Goal: Task Accomplishment & Management: Complete application form

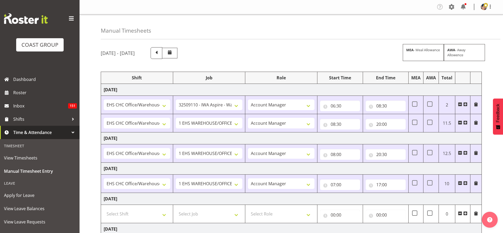
select select "1404"
select select "9028"
select select "37"
select select "1404"
select select "69"
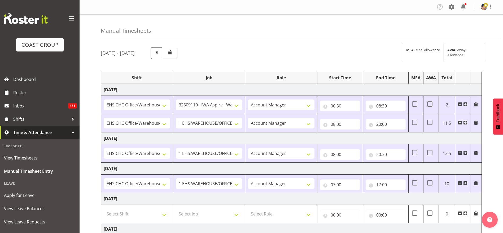
select select "37"
select select "1404"
select select "69"
select select "37"
select select "1404"
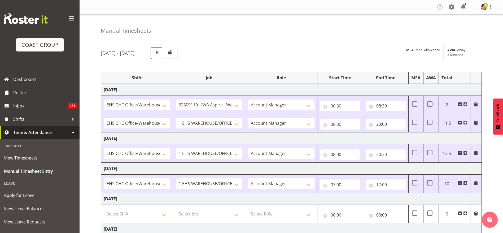
select select "69"
select select "37"
select select "1404"
select select "9205"
select select "37"
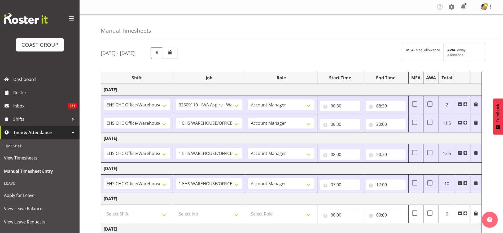
select select "1404"
select select "10656"
select select "37"
select select "1404"
select select "69"
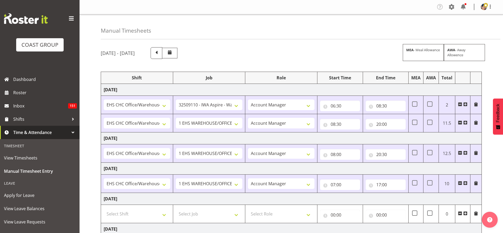
select select "37"
select select "1404"
select select "10517"
select select "37"
select select "1404"
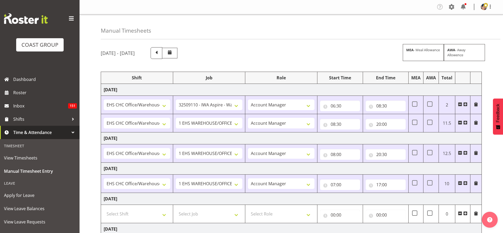
select select "10517"
select select "37"
select select "1404"
select select "69"
select select "37"
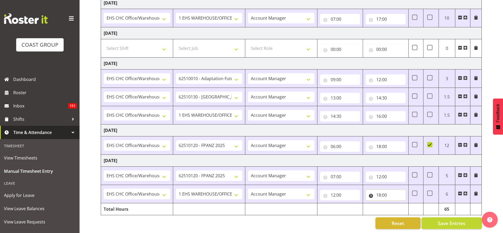
scroll to position [172, 0]
click at [401, 205] on select "00 01 02 03 04 05 06 07 08 09 10 11 12 13 14 15 16 17 18 19 20 21 22 23" at bounding box center [402, 208] width 12 height 11
select select "20"
click at [396, 203] on select "00 01 02 03 04 05 06 07 08 09 10 11 12 13 14 15 16 17 18 19 20 21 22 23" at bounding box center [402, 208] width 12 height 11
type input "20:00"
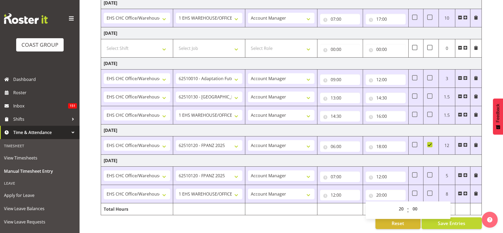
click at [311, 156] on td "[DATE]" at bounding box center [291, 161] width 381 height 12
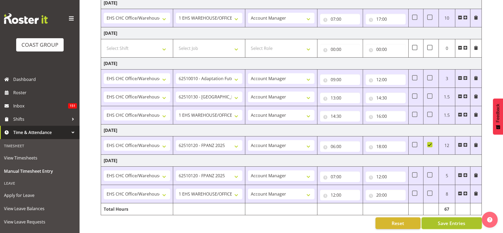
click at [443, 219] on span "Save Entries" at bounding box center [452, 222] width 28 height 7
click at [380, 191] on input "20:00" at bounding box center [386, 195] width 40 height 11
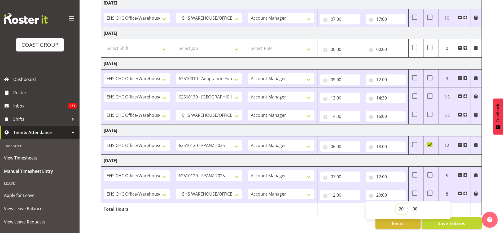
click at [398, 203] on select "00 01 02 03 04 05 06 07 08 09 10 11 12 13 14 15 16 17 18 19 20 21 22 23" at bounding box center [402, 208] width 12 height 11
select select "19"
click at [396, 203] on select "00 01 02 03 04 05 06 07 08 09 10 11 12 13 14 15 16 17 18 19 20 21 22 23" at bounding box center [402, 208] width 12 height 11
type input "19:00"
click at [338, 219] on div "Reset Save Entries" at bounding box center [291, 223] width 381 height 12
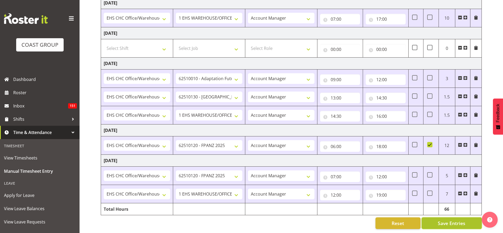
click at [441, 219] on span "Save Entries" at bounding box center [452, 222] width 28 height 7
